Goal: Navigation & Orientation: Understand site structure

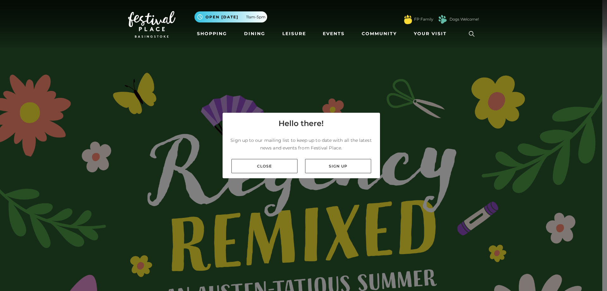
click at [277, 163] on link "Close" at bounding box center [265, 166] width 66 height 14
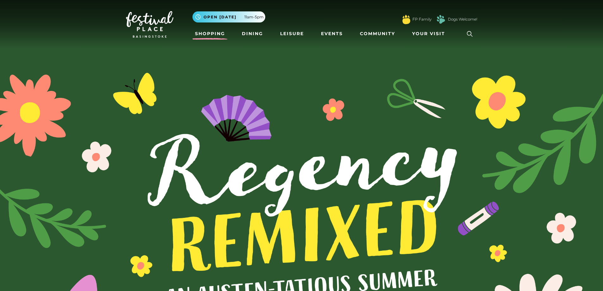
click at [205, 33] on link "Shopping" at bounding box center [209, 34] width 35 height 12
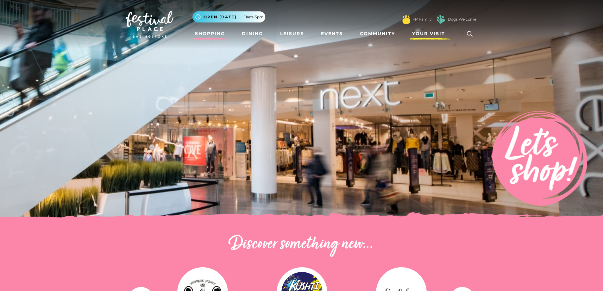
click at [426, 33] on span "Your Visit" at bounding box center [428, 33] width 33 height 7
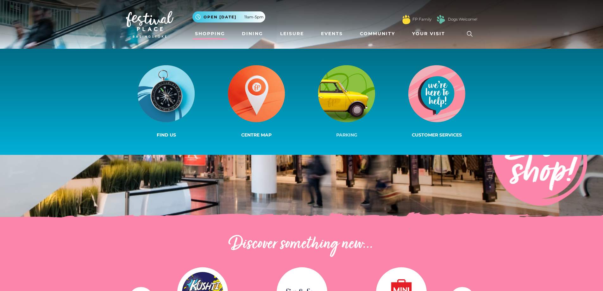
click at [347, 95] on img at bounding box center [346, 93] width 57 height 57
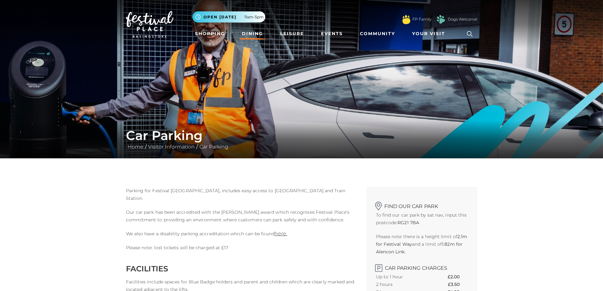
click at [249, 33] on link "Dining" at bounding box center [252, 34] width 26 height 12
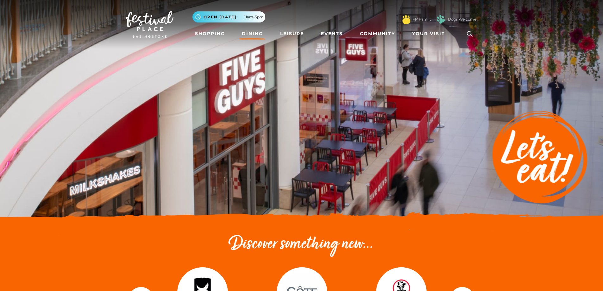
click at [150, 32] on img at bounding box center [149, 24] width 47 height 27
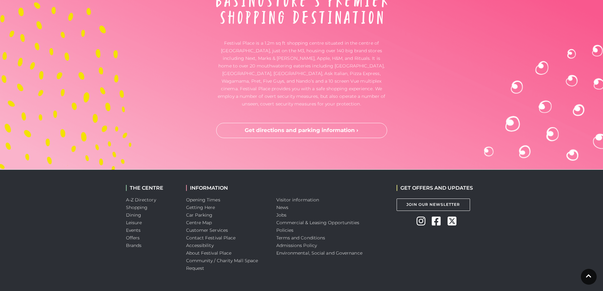
scroll to position [2116, 0]
